Goal: Task Accomplishment & Management: Manage account settings

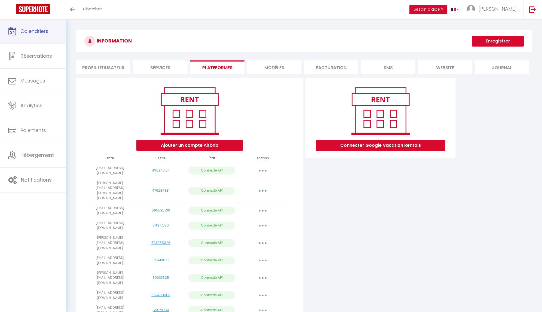
scroll to position [122, 0]
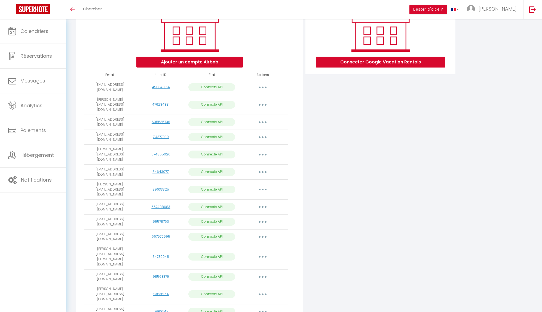
scroll to position [122, 0]
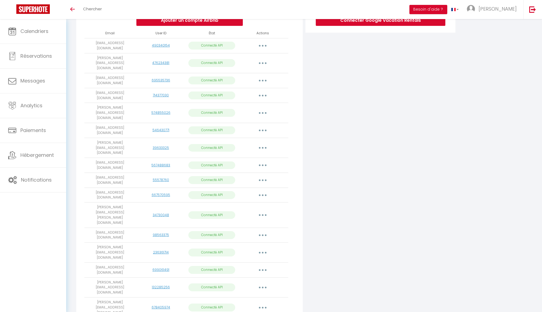
click at [332, 246] on div "Connecter Google Vacation Rentals" at bounding box center [380, 157] width 153 height 408
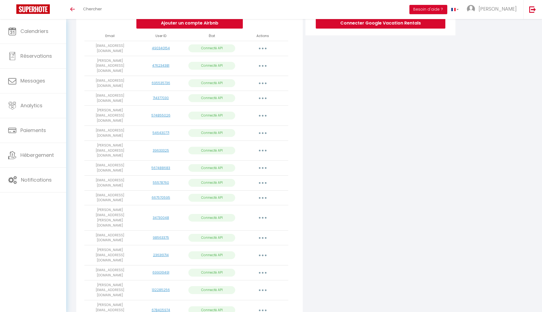
scroll to position [0, 0]
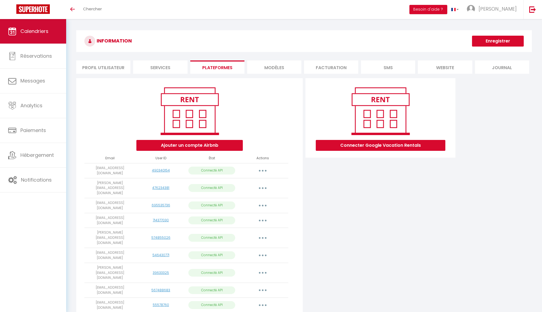
click at [21, 24] on link "Calendriers" at bounding box center [33, 31] width 66 height 24
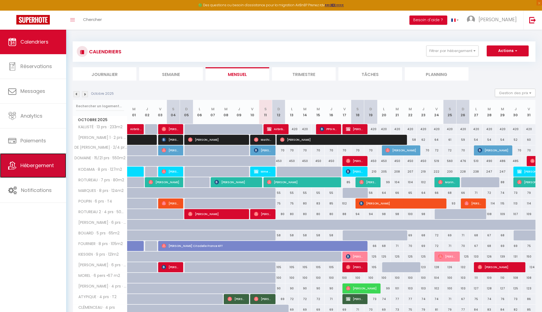
click at [30, 160] on link "Hébergement" at bounding box center [33, 165] width 66 height 24
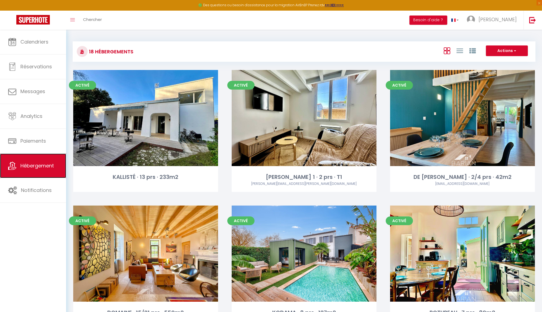
click at [36, 163] on span "Hébergement" at bounding box center [36, 165] width 33 height 7
click at [506, 16] on link "[PERSON_NAME]" at bounding box center [493, 20] width 61 height 19
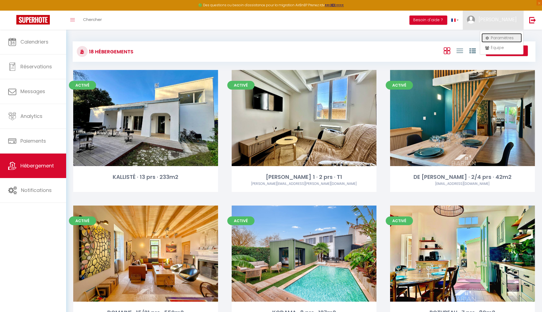
click at [501, 35] on link "Paramètres" at bounding box center [502, 37] width 40 height 9
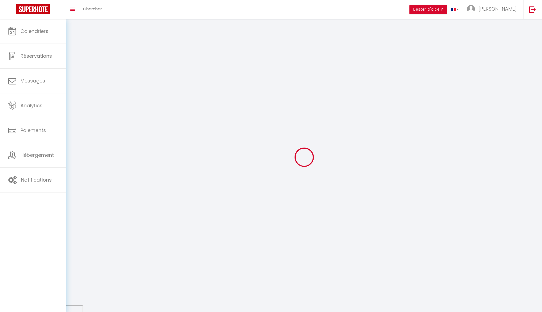
type input "[PERSON_NAME]"
type input "llopez"
type input "0651881730"
type input "[STREET_ADDRESS]"
type input "17450"
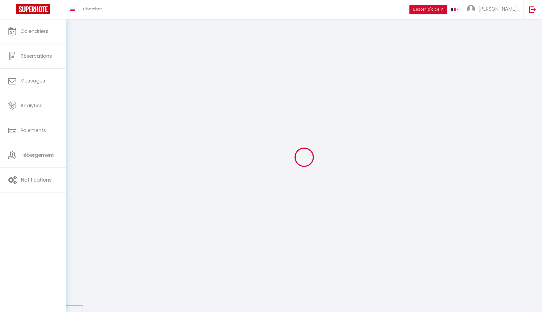
type input "Saint laurent de la prée"
type input "rOEPqNyUA2GAruHkHo45MZBId"
type input "jXQf49DYLAPItHh1XoiD1W9Z0"
type input "[URL][DOMAIN_NAME]"
select select "28"
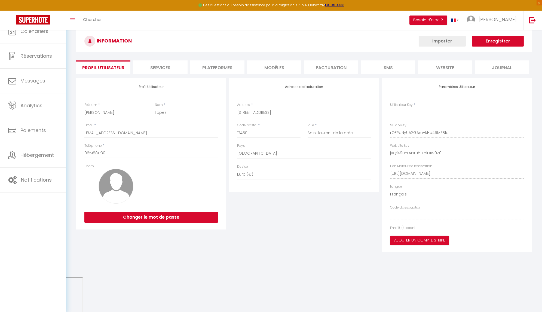
type input "rOEPqNyUA2GAruHkHo45MZBId"
type input "jXQf49DYLAPItHh1XoiD1W9Z0"
type input "[URL][DOMAIN_NAME]"
select select "fr"
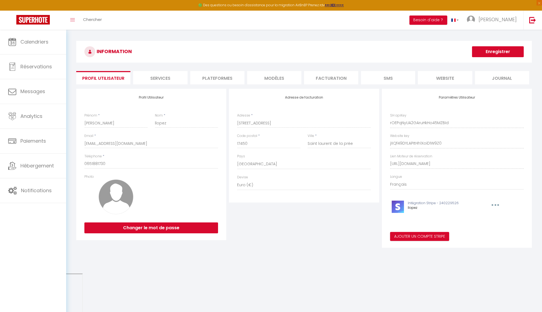
click at [222, 76] on li "Plateformes" at bounding box center [217, 77] width 54 height 13
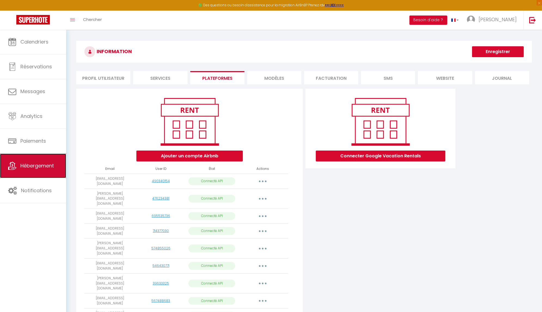
click at [40, 164] on span "Hébergement" at bounding box center [36, 165] width 33 height 7
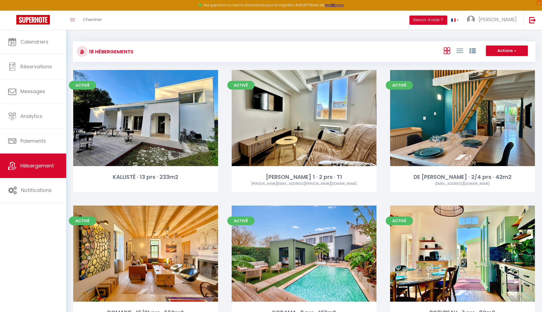
click at [517, 45] on div "18 Hébergements Actions Créer un Hébergement Nouveau groupe" at bounding box center [304, 51] width 463 height 20
click at [515, 50] on span "button" at bounding box center [514, 50] width 3 height 5
click at [494, 60] on li "Créer un Hébergement" at bounding box center [503, 62] width 50 height 6
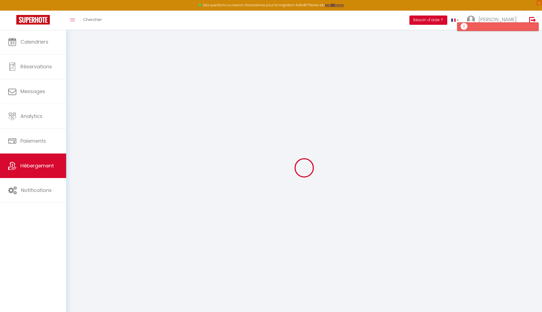
select select
checkbox input "false"
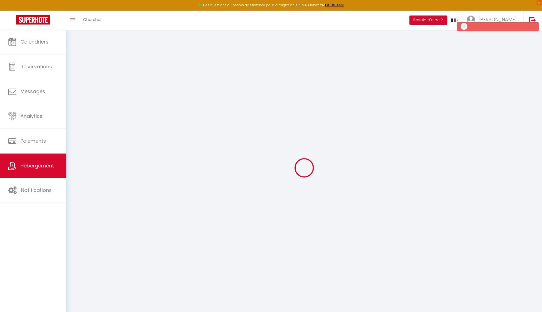
select select
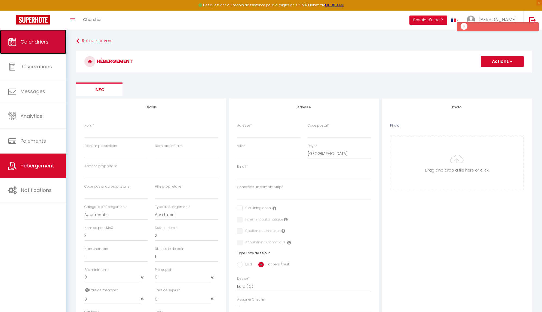
click at [27, 47] on link "Calendriers" at bounding box center [33, 42] width 66 height 24
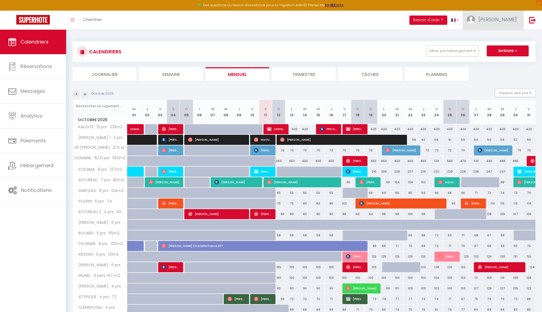
click at [501, 17] on span "[PERSON_NAME]" at bounding box center [498, 19] width 38 height 7
click at [499, 36] on link "Paramètres" at bounding box center [502, 37] width 40 height 9
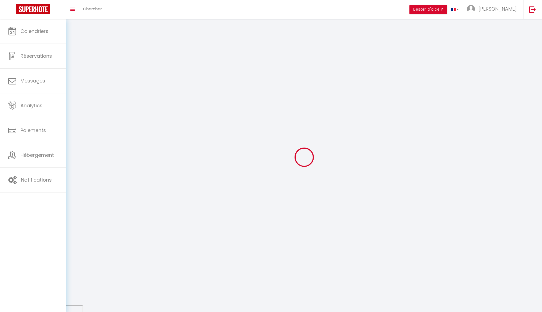
type input "[PERSON_NAME]"
type input "llopez"
type input "0651881730"
type input "[STREET_ADDRESS]"
type input "17450"
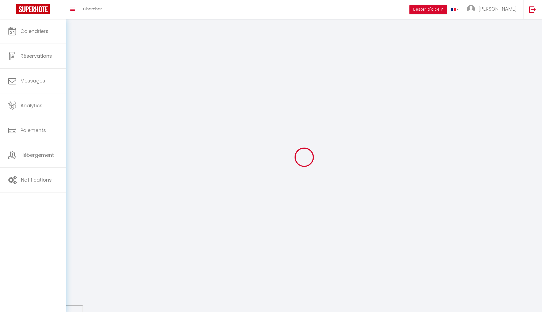
type input "Saint laurent de la prée"
type input "rOEPqNyUA2GAruHkHo45MZBId"
type input "jXQf49DYLAPItHh1XoiD1W9Z0"
type input "[URL][DOMAIN_NAME]"
select select "28"
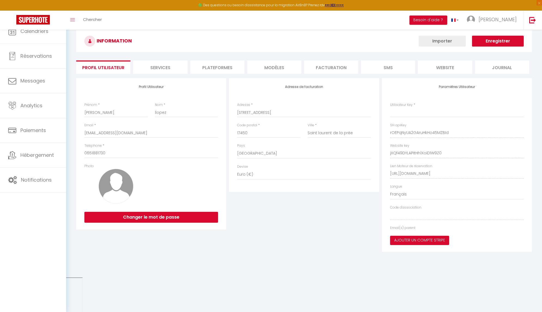
type input "rOEPqNyUA2GAruHkHo45MZBId"
type input "jXQf49DYLAPItHh1XoiD1W9Z0"
type input "[URL][DOMAIN_NAME]"
select select "fr"
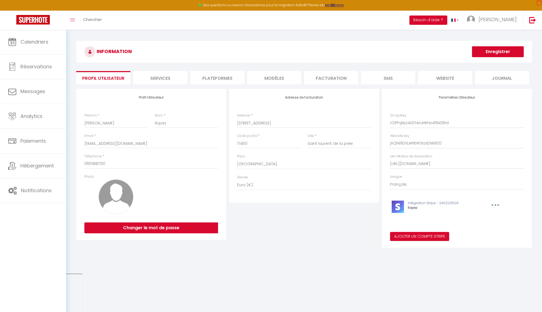
click at [218, 72] on li "Plateformes" at bounding box center [217, 77] width 54 height 13
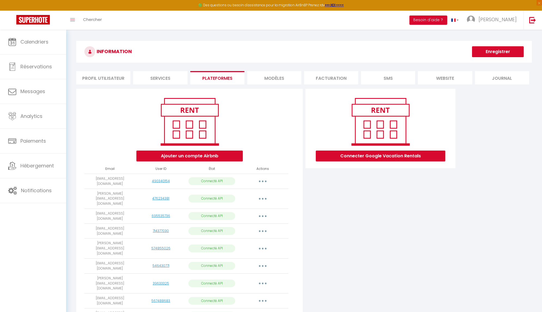
click at [262, 183] on button "button" at bounding box center [262, 181] width 15 height 9
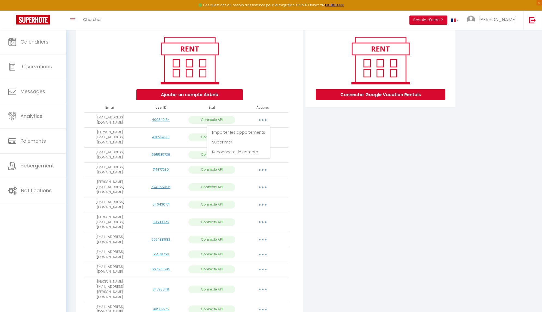
click at [300, 217] on div "Ajouter un compte Airbnb Email User ID État Actions [EMAIL_ADDRESS][DOMAIN_NAME…" at bounding box center [189, 229] width 226 height 405
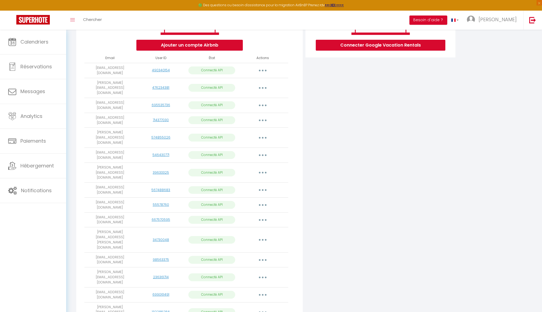
scroll to position [133, 0]
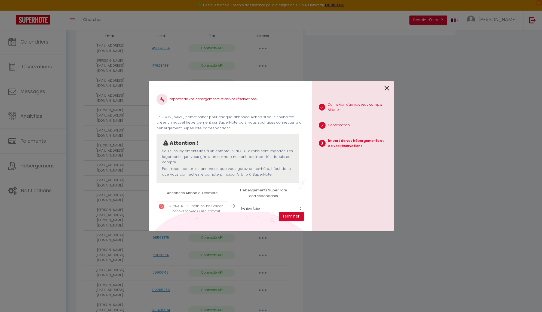
scroll to position [8, 0]
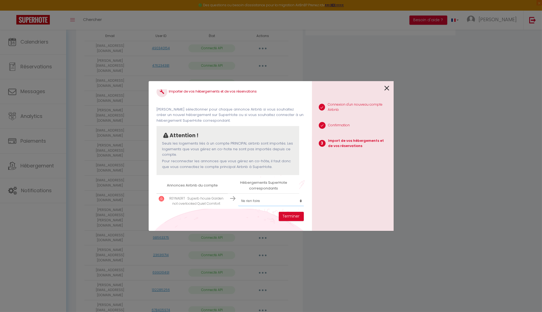
click at [249, 200] on select "Créer un nouvel hébergement Ne rien faire KALLISTÉ · 13 prs · 233m2 [PERSON_NAM…" at bounding box center [271, 201] width 66 height 10
click at [272, 200] on select "Créer un nouvel hébergement Ne rien faire KALLISTÉ · 13 prs · 233m2 [PERSON_NAM…" at bounding box center [271, 201] width 66 height 10
select select "create_new"
click at [238, 196] on select "Créer un nouvel hébergement Ne rien faire KALLISTÉ · 13 prs · 233m2 [PERSON_NAM…" at bounding box center [271, 201] width 66 height 10
click at [273, 194] on td "Créer un nouvel hébergement Ne rien faire KALLISTÉ · 13 prs · 233m2 [PERSON_NAM…" at bounding box center [263, 201] width 71 height 15
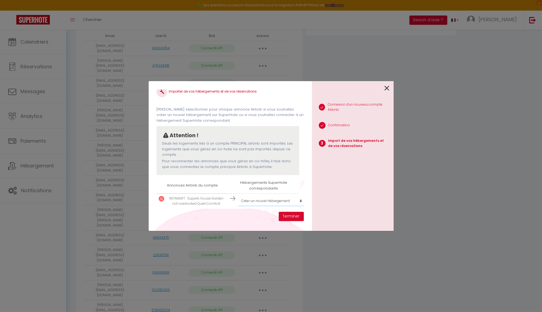
click at [274, 200] on select "Créer un nouvel hébergement Ne rien faire KALLISTÉ · 13 prs · 233m2 [PERSON_NAM…" at bounding box center [271, 201] width 66 height 10
click at [283, 219] on button "Terminer" at bounding box center [291, 216] width 25 height 9
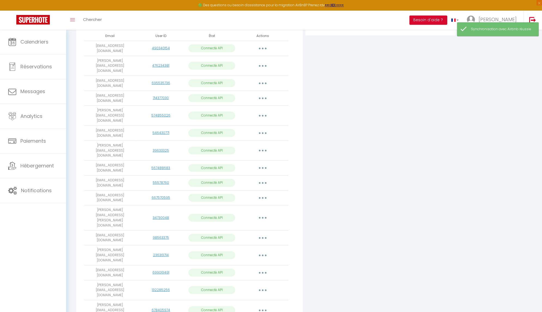
scroll to position [0, 0]
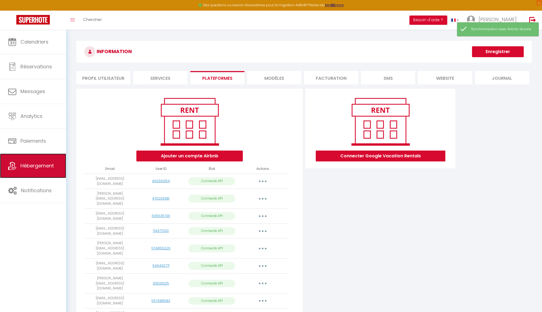
click at [39, 174] on link "Hébergement" at bounding box center [33, 166] width 66 height 24
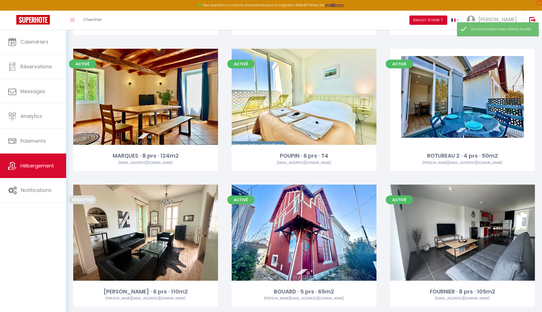
scroll to position [722, 0]
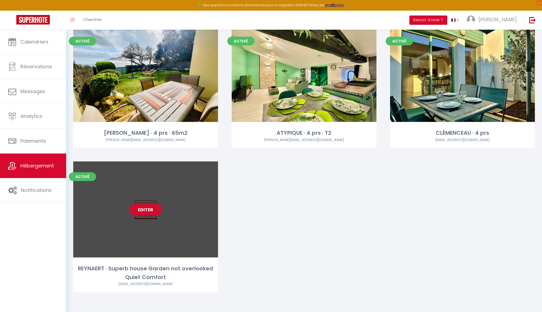
click at [148, 207] on link "Editer" at bounding box center [145, 209] width 33 height 11
select select "3"
select select "2"
select select "1"
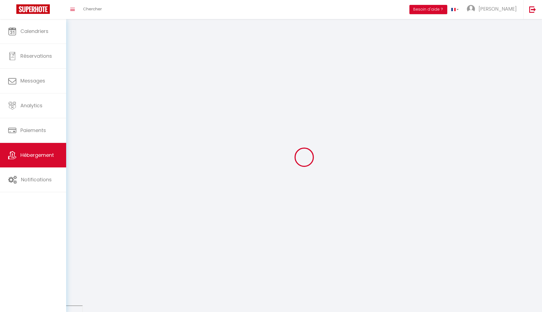
select select
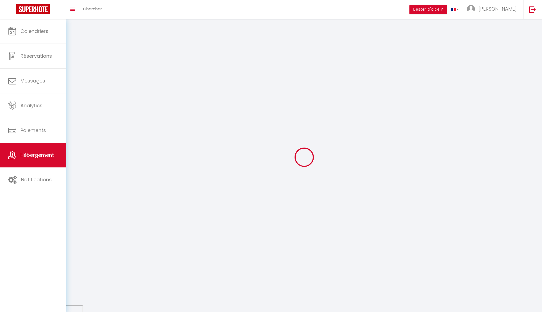
select select
checkbox input "false"
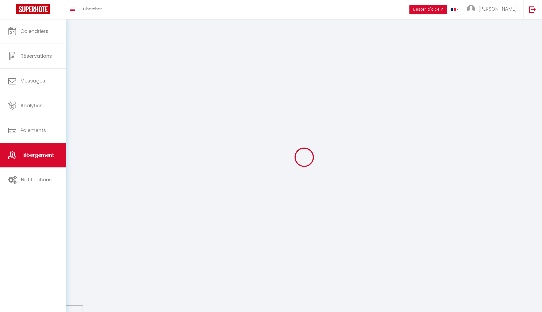
checkbox input "false"
select select
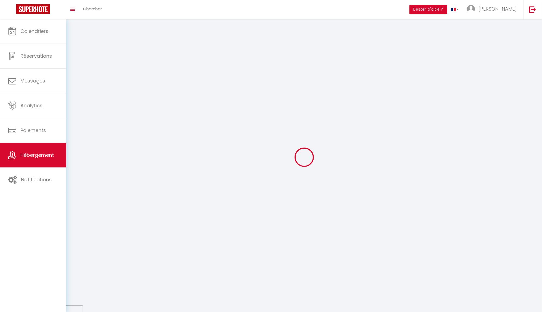
select select
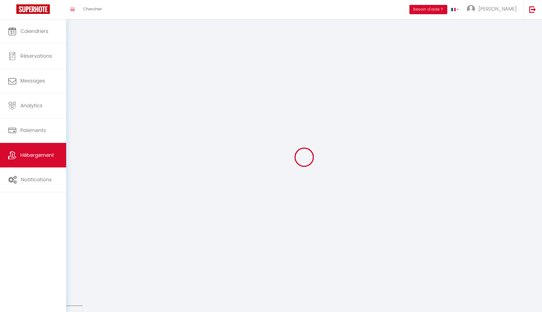
checkbox input "false"
select select
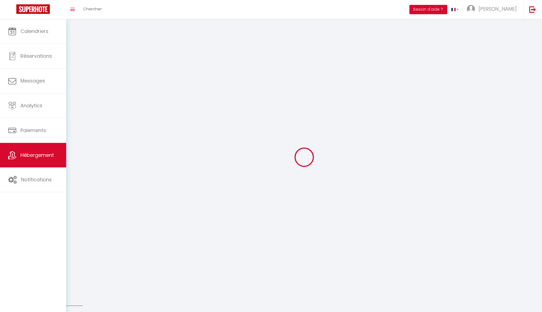
select select
select select "1"
select select
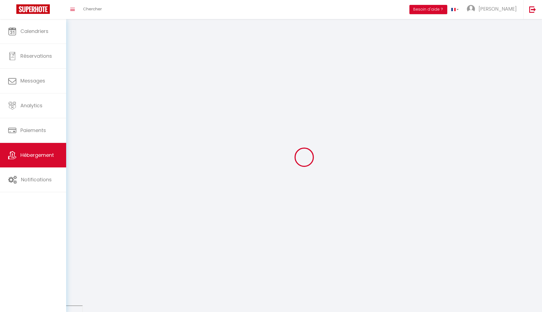
select select
checkbox input "false"
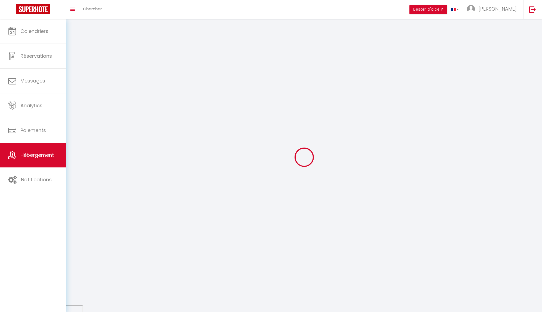
checkbox input "false"
select select
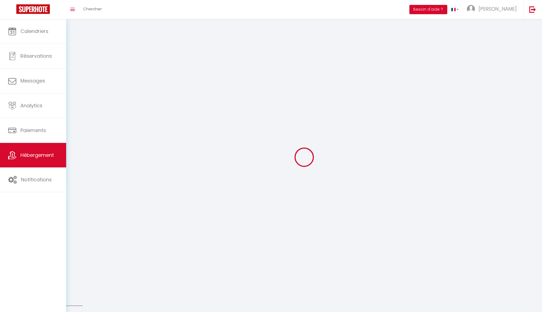
select select
checkbox input "false"
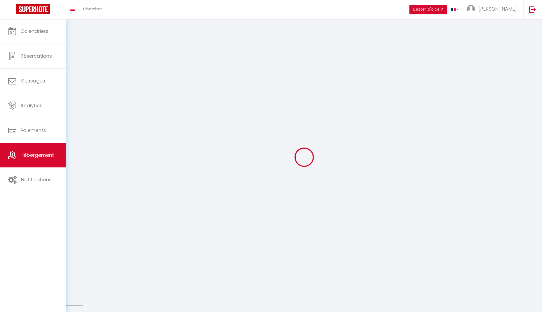
checkbox input "false"
select select
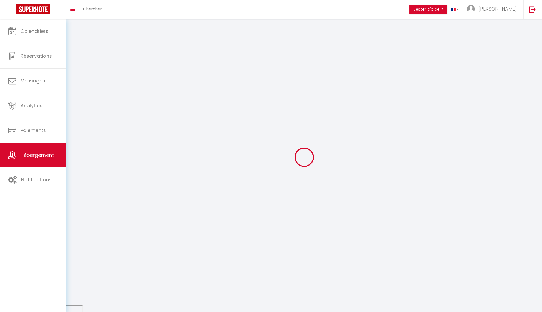
select select
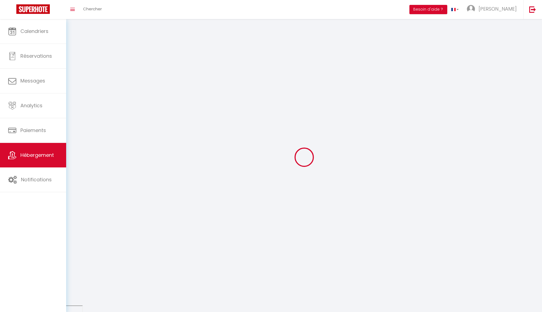
checkbox input "false"
select select
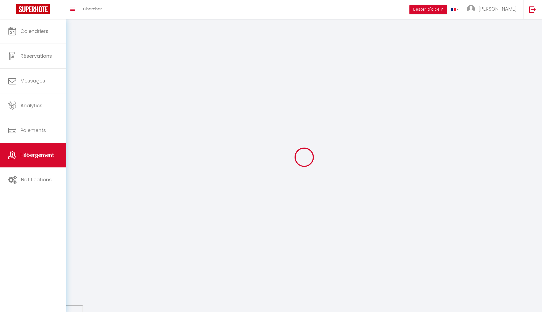
select select
select select "28"
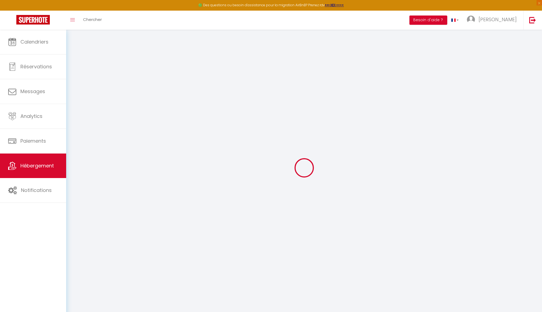
select select
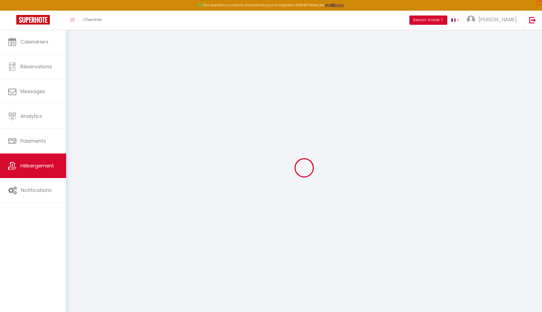
select select
checkbox input "false"
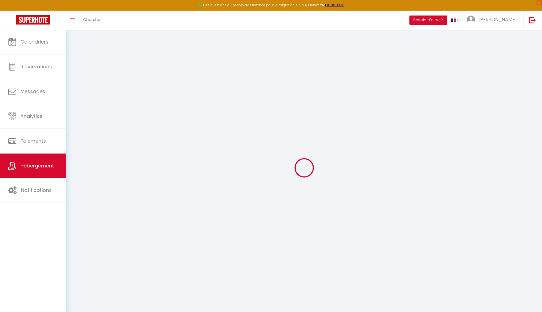
select select
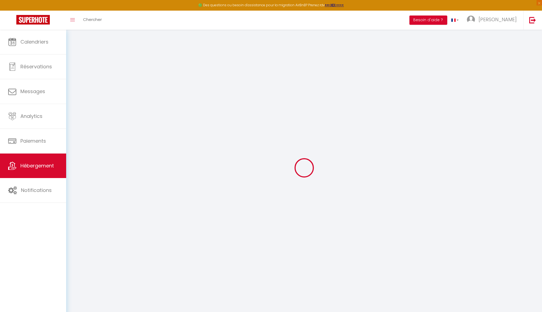
select select
checkbox input "false"
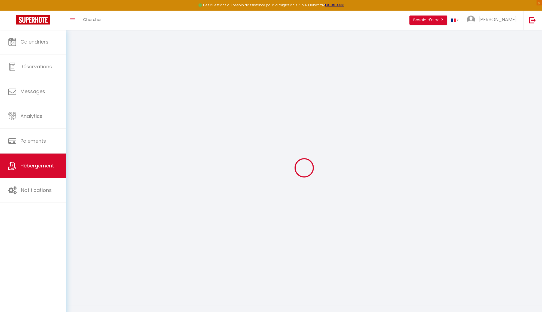
checkbox input "false"
select select
type input "REYNAERT · Superb house Garden not overlooked Quiet Comfort"
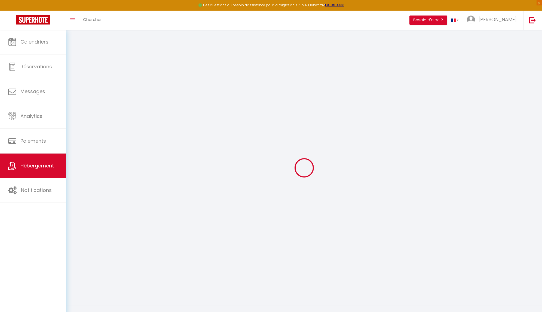
select select "houses"
select select "2"
type input "98"
type input "81"
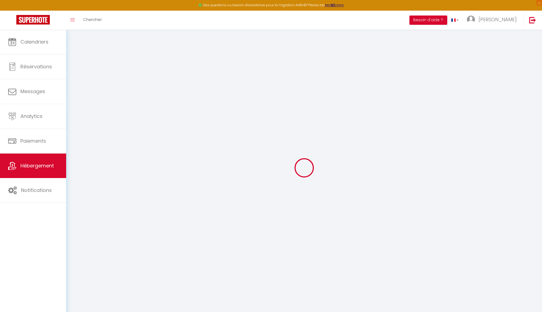
select select
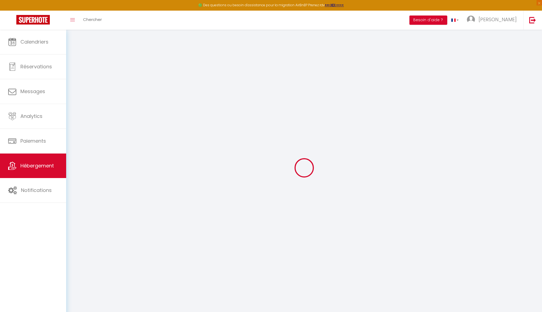
type input "[STREET_ADDRESS]"
type input "17000"
type input "[GEOGRAPHIC_DATA]"
type input "[EMAIL_ADDRESS][DOMAIN_NAME]"
select select
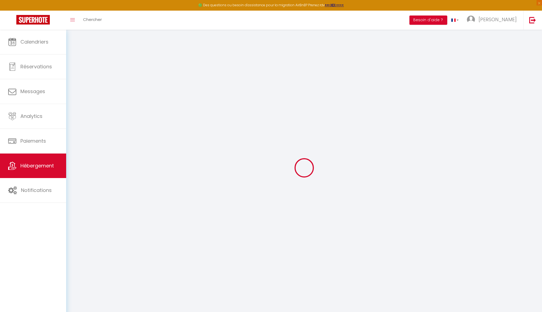
checkbox input "false"
type input "0"
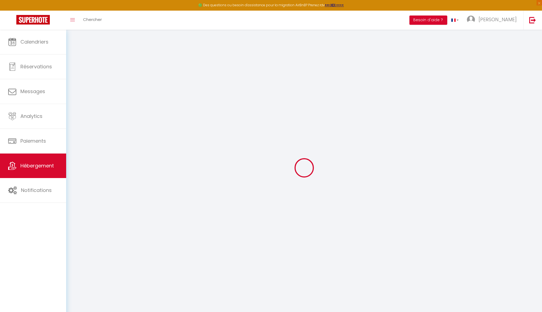
type input "0"
select select
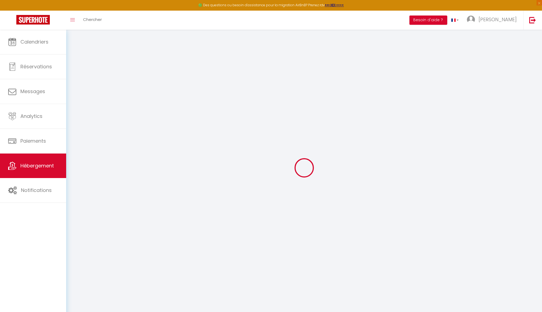
select select
checkbox input "false"
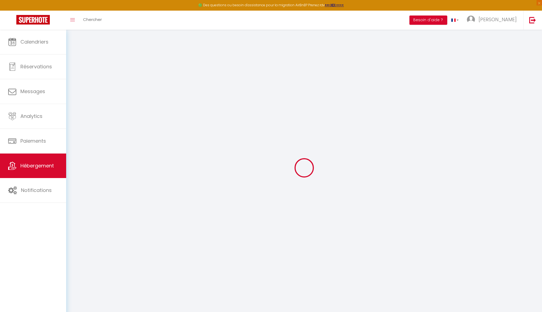
checkbox input "false"
select select
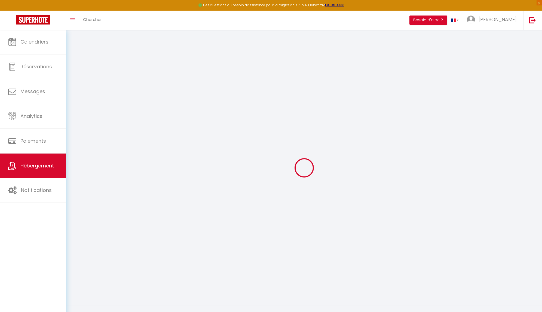
select select
checkbox input "false"
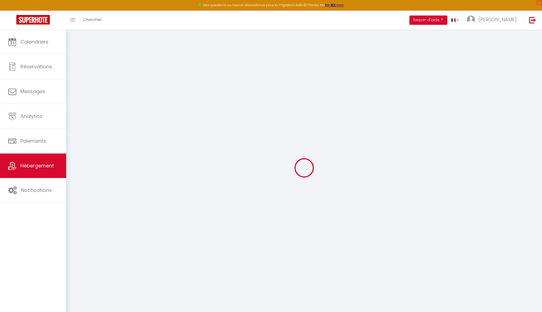
checkbox input "false"
select select
checkbox input "false"
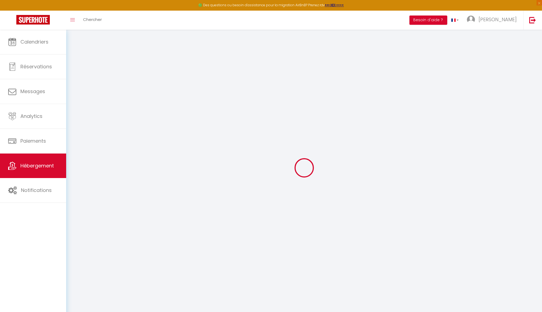
checkbox input "false"
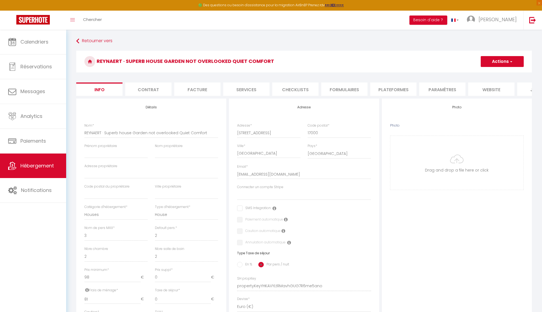
select select
checkbox input "false"
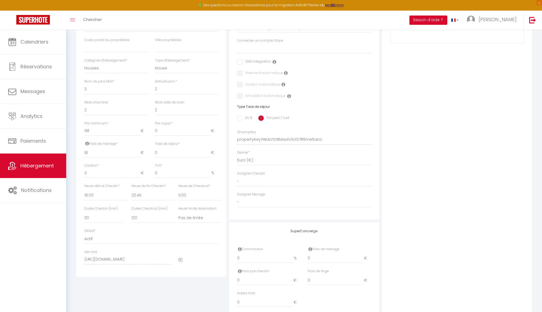
scroll to position [156, 0]
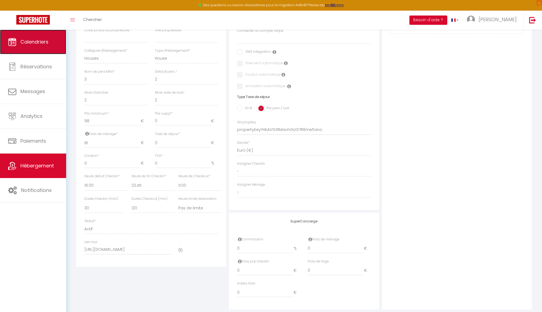
click at [35, 45] on span "Calendriers" at bounding box center [34, 41] width 28 height 7
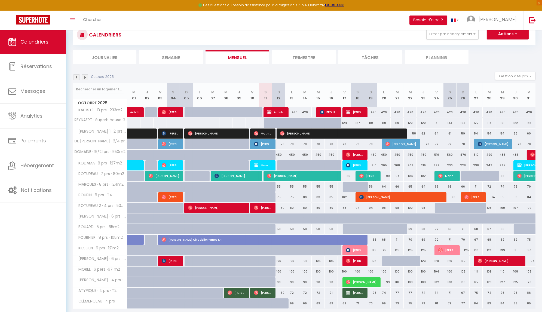
scroll to position [13, 0]
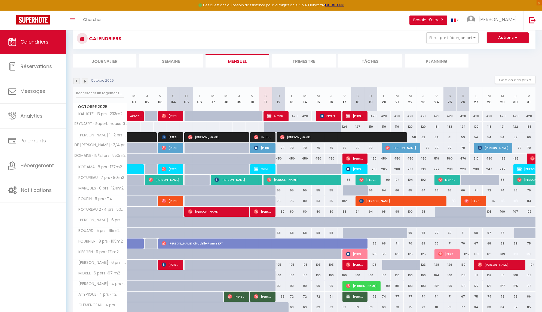
click at [84, 80] on img at bounding box center [85, 81] width 6 height 6
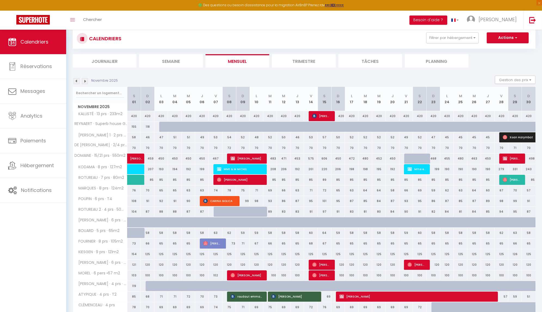
click at [75, 79] on img at bounding box center [76, 81] width 6 height 6
